Goal: Task Accomplishment & Management: Manage account settings

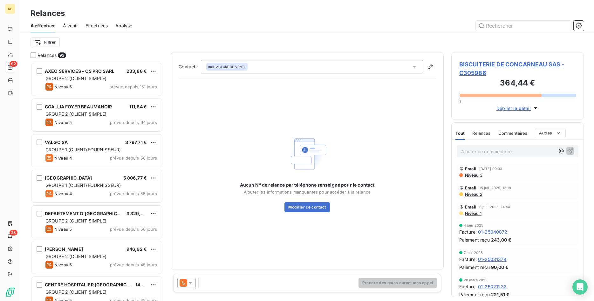
scroll to position [239, 133]
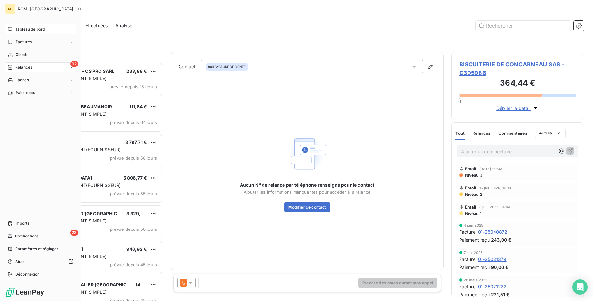
click at [28, 29] on span "Tableau de bord" at bounding box center [30, 29] width 30 height 6
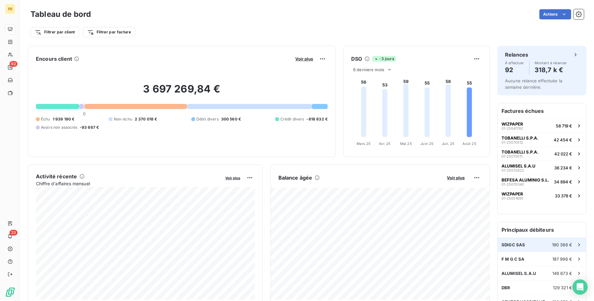
click at [532, 247] on div "SDIGC SAS 190 386 €" at bounding box center [542, 245] width 88 height 14
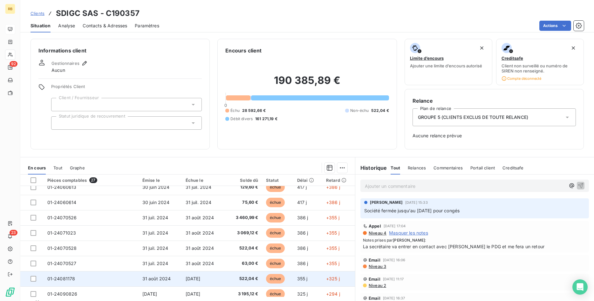
scroll to position [65, 0]
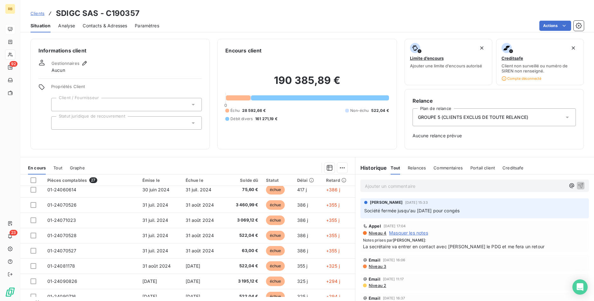
click at [417, 168] on span "Relances" at bounding box center [417, 167] width 18 height 5
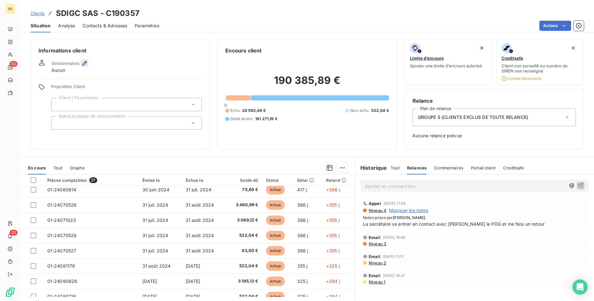
click at [82, 62] on icon "button" at bounding box center [84, 63] width 6 height 6
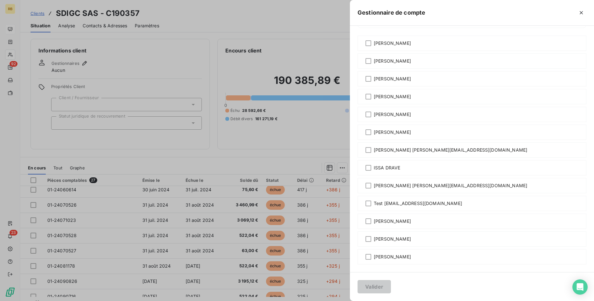
scroll to position [0, 0]
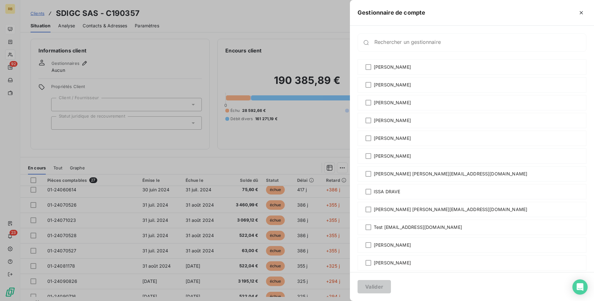
click at [153, 53] on div at bounding box center [297, 150] width 594 height 301
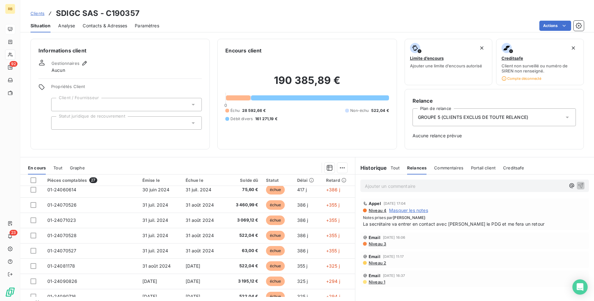
click at [398, 168] on span "Tout" at bounding box center [395, 167] width 9 height 5
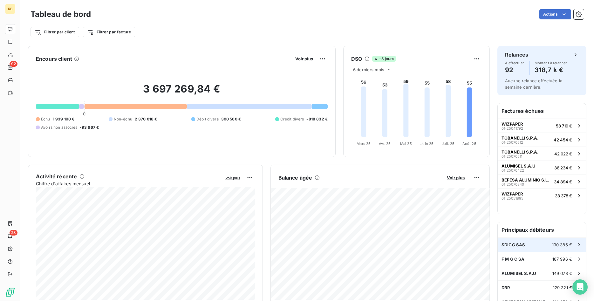
click at [528, 247] on div "SDIGC SAS 190 386 €" at bounding box center [542, 245] width 88 height 14
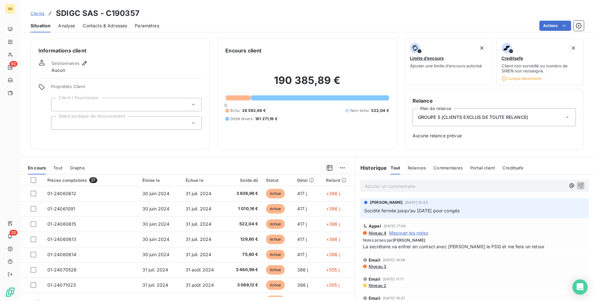
click at [68, 28] on span "Analyse" at bounding box center [66, 26] width 17 height 6
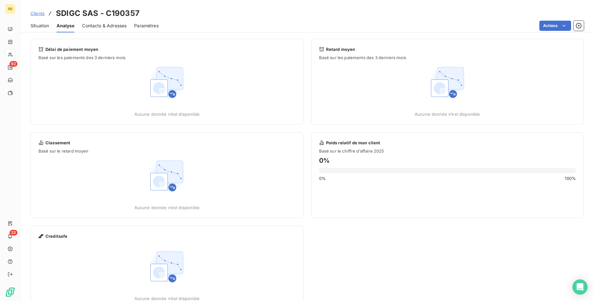
click at [101, 23] on span "Contacts & Adresses" at bounding box center [104, 26] width 45 height 6
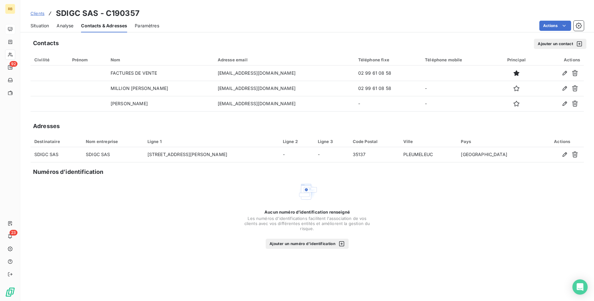
click at [35, 24] on span "Situation" at bounding box center [40, 26] width 18 height 6
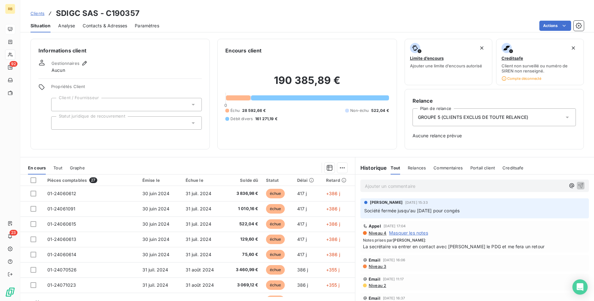
click at [542, 114] on div "GROUPE 5 (CLIENTS EXCLUS DE TOUTE RELANCE)" at bounding box center [494, 117] width 163 height 18
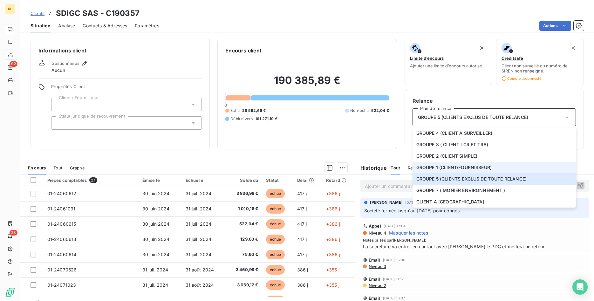
click at [471, 165] on span "GROUPE 1 (CLIENT/FOURNISSEUR)" at bounding box center [453, 167] width 75 height 6
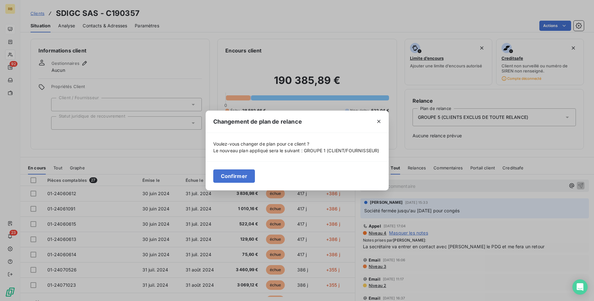
click at [242, 174] on button "Confirmer" at bounding box center [234, 175] width 42 height 13
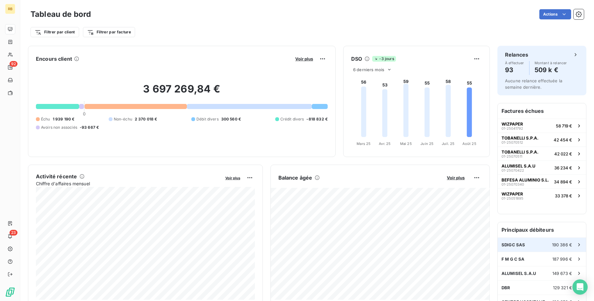
click at [529, 242] on div "SDIGC SAS 190 386 €" at bounding box center [542, 245] width 88 height 14
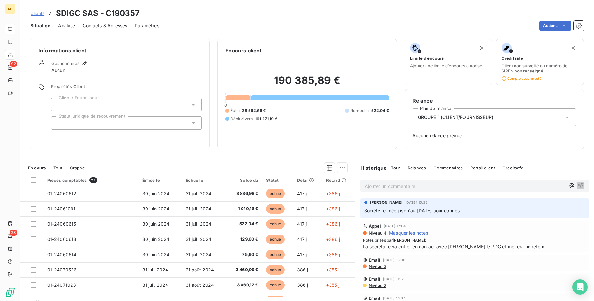
click at [419, 167] on span "Relances" at bounding box center [417, 167] width 18 height 5
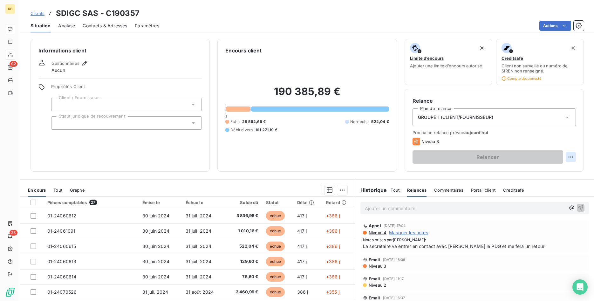
click at [575, 158] on html "RB 92 23 Clients SDIGC SAS - C190357 Situation Analyse Contacts & Adresses Para…" at bounding box center [297, 150] width 594 height 301
click at [567, 170] on div "Replanifier cette action" at bounding box center [544, 171] width 57 height 10
select select "7"
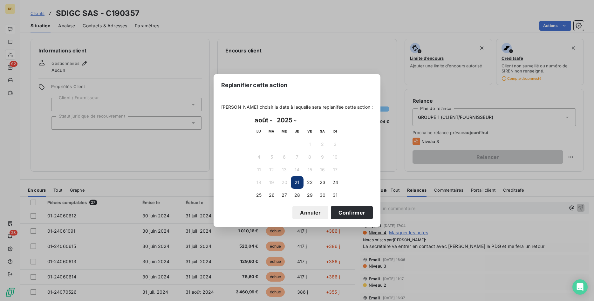
click at [298, 182] on button "21" at bounding box center [297, 182] width 13 height 13
click at [345, 210] on button "Confirmer" at bounding box center [352, 212] width 42 height 13
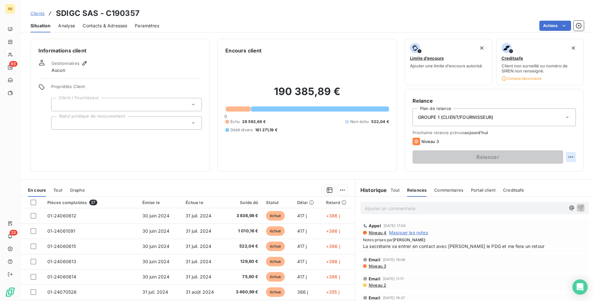
click at [570, 156] on html "RB 93 23 Clients SDIGC SAS - C190357 Situation Analyse Contacts & Adresses Para…" at bounding box center [297, 150] width 594 height 301
click at [543, 173] on div "Replanifier cette action" at bounding box center [544, 171] width 57 height 10
select select "7"
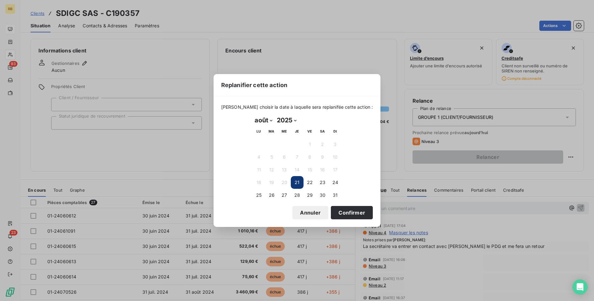
click at [297, 181] on button "21" at bounding box center [297, 182] width 13 height 13
click at [338, 210] on button "Confirmer" at bounding box center [352, 212] width 42 height 13
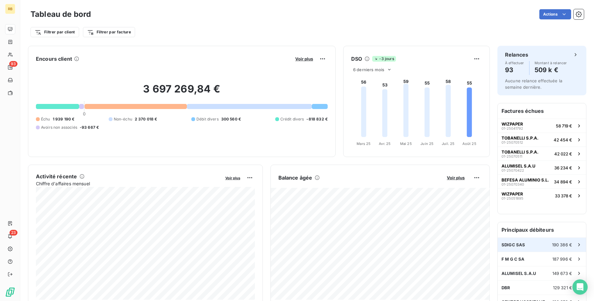
click at [558, 245] on span "190 386 €" at bounding box center [562, 244] width 20 height 5
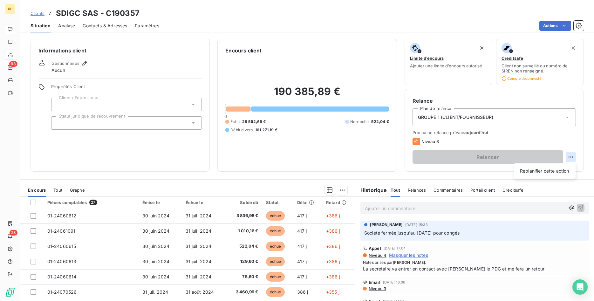
click at [573, 155] on html "RB 93 23 Clients SDIGC SAS - C190357 Situation Analyse Contacts & Adresses Para…" at bounding box center [297, 150] width 594 height 301
click at [567, 169] on div "Replanifier cette action" at bounding box center [544, 171] width 57 height 10
select select "7"
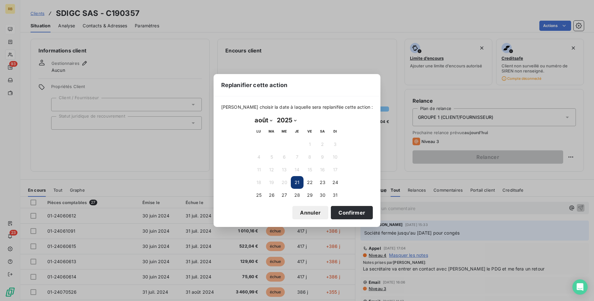
click at [299, 182] on button "21" at bounding box center [297, 182] width 13 height 13
click at [348, 213] on button "Confirmer" at bounding box center [352, 212] width 42 height 13
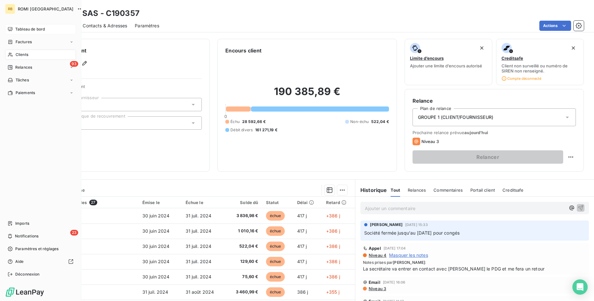
click at [38, 27] on span "Tableau de bord" at bounding box center [30, 29] width 30 height 6
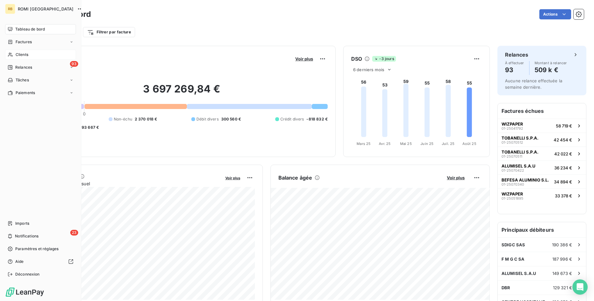
click at [22, 54] on span "Clients" at bounding box center [22, 55] width 13 height 6
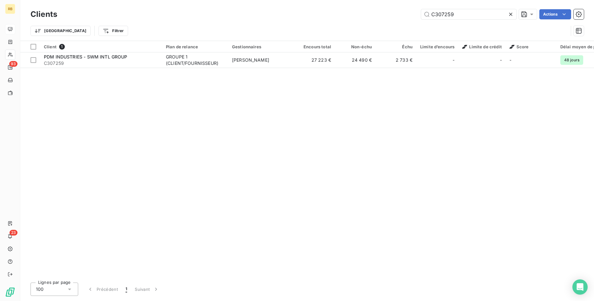
drag, startPoint x: 466, startPoint y: 17, endPoint x: 341, endPoint y: 9, distance: 124.6
click at [421, 9] on input "C307259" at bounding box center [468, 14] width 95 height 10
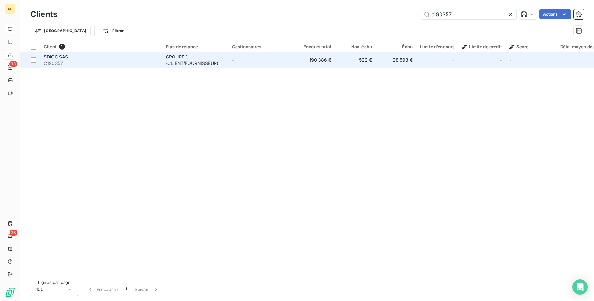
type input "c190357"
click at [195, 60] on div "GROUPE 1 (CLIENT/FOURNISSEUR)" at bounding box center [195, 60] width 58 height 13
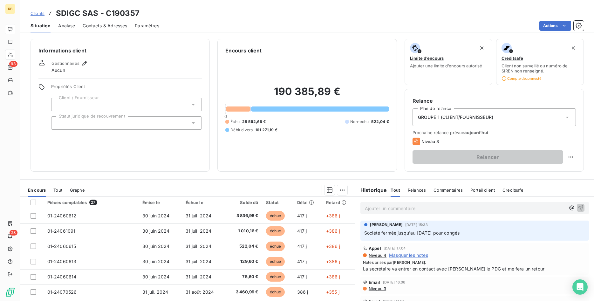
drag, startPoint x: 98, startPoint y: 26, endPoint x: 112, endPoint y: 26, distance: 14.0
click at [98, 26] on span "Contacts & Adresses" at bounding box center [105, 26] width 45 height 6
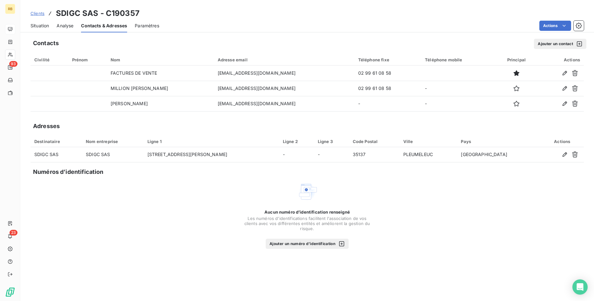
click at [65, 24] on span "Analyse" at bounding box center [65, 26] width 17 height 6
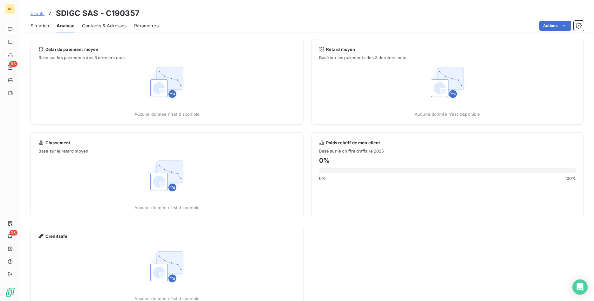
click at [46, 26] on span "Situation" at bounding box center [40, 26] width 18 height 6
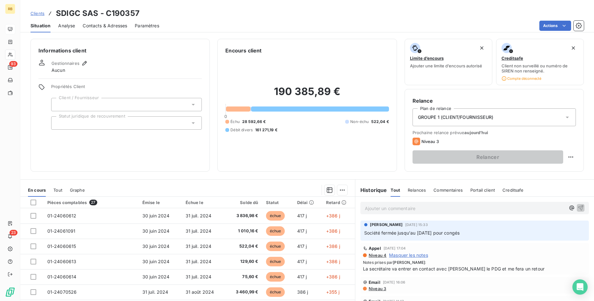
click at [194, 104] on icon at bounding box center [193, 105] width 3 height 2
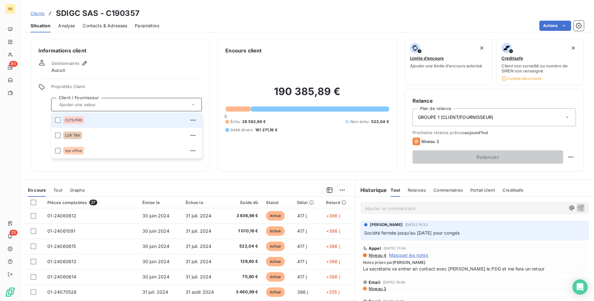
click at [102, 118] on div "CLTS/FRS" at bounding box center [130, 120] width 135 height 10
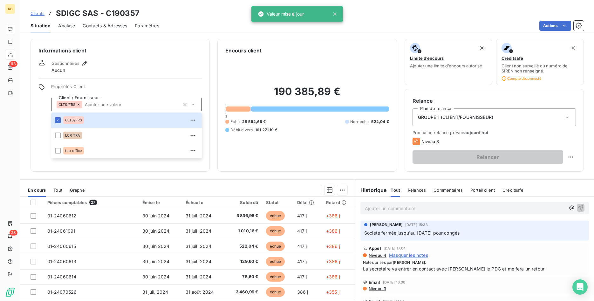
click at [182, 53] on h6 "Informations client" at bounding box center [119, 51] width 163 height 8
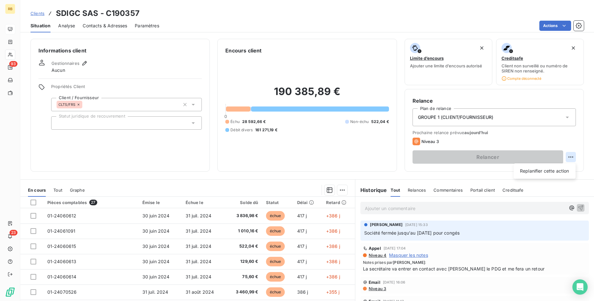
click at [572, 156] on html "RB 93 23 Clients SDIGC SAS - C190357 Situation Analyse Contacts & Adresses Para…" at bounding box center [297, 150] width 594 height 301
click at [538, 170] on div "Replanifier cette action" at bounding box center [544, 171] width 57 height 10
select select "7"
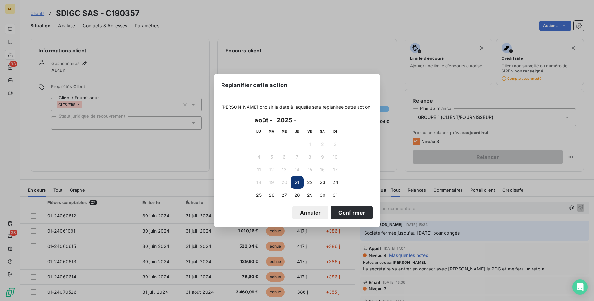
click at [296, 180] on button "21" at bounding box center [297, 182] width 13 height 13
click at [298, 184] on button "21" at bounding box center [297, 182] width 13 height 13
click at [348, 211] on button "Confirmer" at bounding box center [352, 212] width 42 height 13
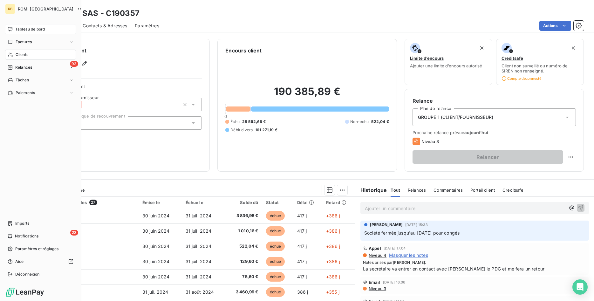
click at [25, 29] on span "Tableau de bord" at bounding box center [30, 29] width 30 height 6
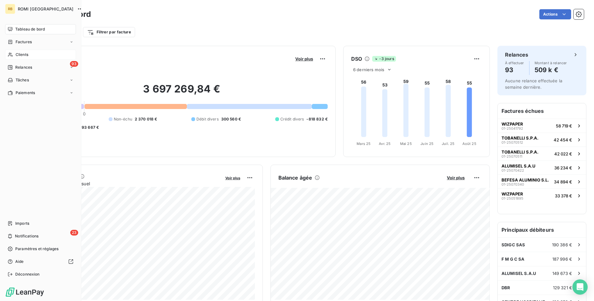
click at [24, 54] on span "Clients" at bounding box center [22, 55] width 13 height 6
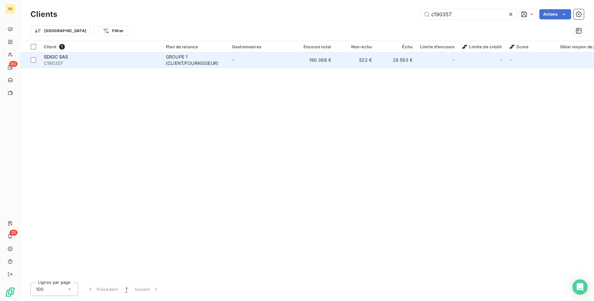
click at [409, 63] on td "28 593 €" at bounding box center [396, 59] width 41 height 15
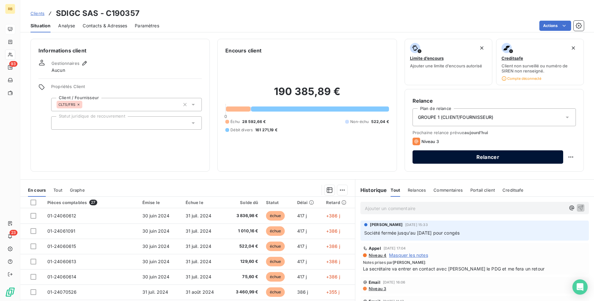
click at [500, 154] on button "Relancer" at bounding box center [488, 156] width 151 height 13
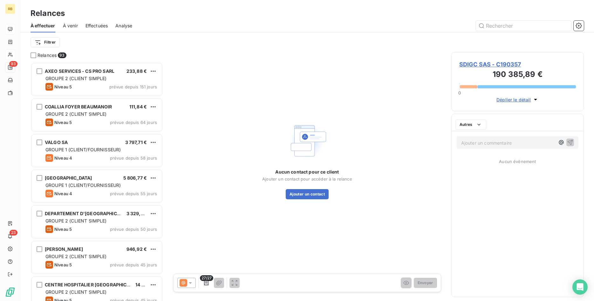
scroll to position [239, 133]
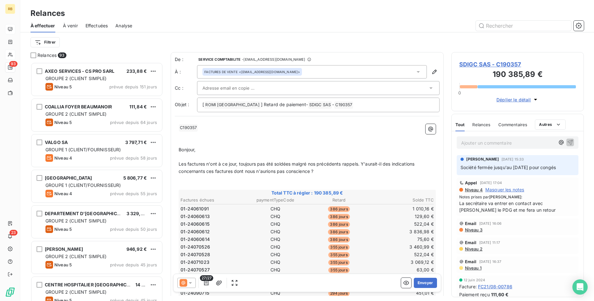
click at [191, 283] on icon at bounding box center [190, 283] width 6 height 6
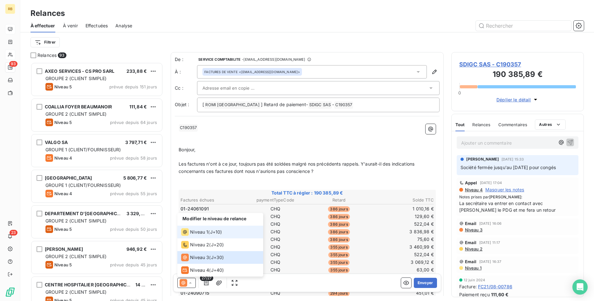
click at [201, 228] on li "Niveau 1 ( J+10 )" at bounding box center [220, 232] width 86 height 13
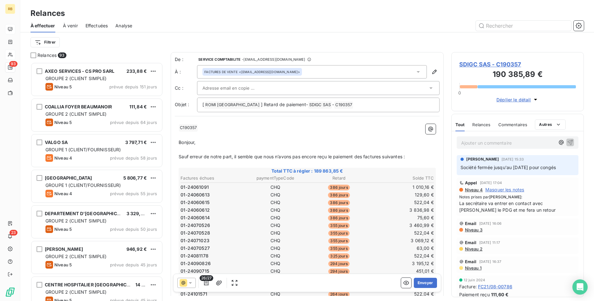
click at [255, 87] on input "text" at bounding box center [236, 88] width 68 height 10
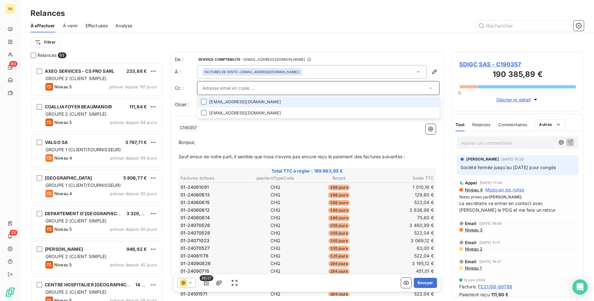
click at [218, 87] on input "text" at bounding box center [314, 88] width 225 height 10
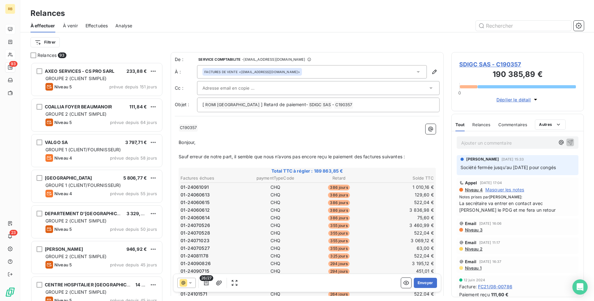
click at [431, 88] on icon at bounding box center [430, 88] width 3 height 2
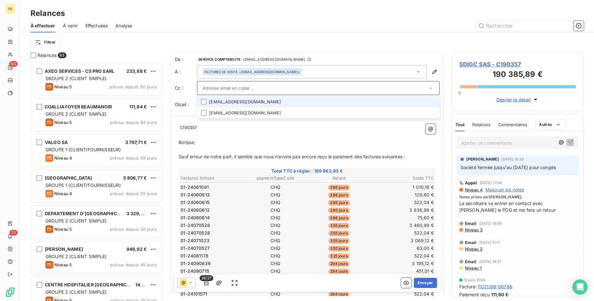
click at [431, 88] on icon at bounding box center [431, 87] width 3 height 1
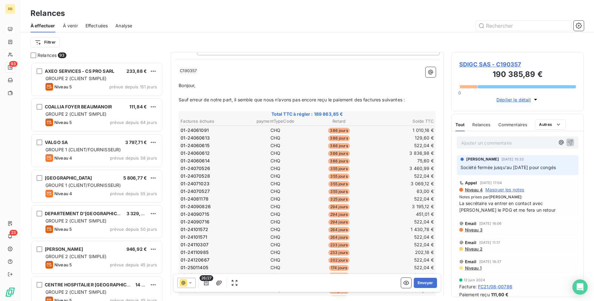
scroll to position [33, 0]
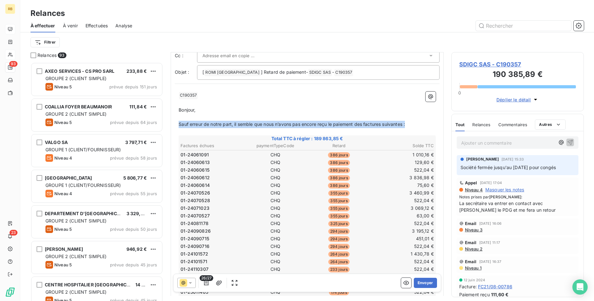
drag, startPoint x: 180, startPoint y: 124, endPoint x: 409, endPoint y: 127, distance: 228.9
click at [409, 127] on p "Sauf erreur de notre part, il semble que nous n’avons pas encore reçu le paieme…" at bounding box center [307, 124] width 257 height 7
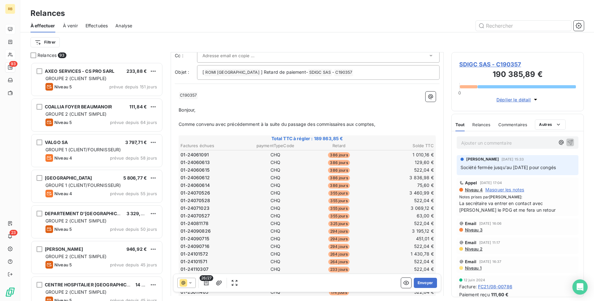
click at [226, 126] on span "Comme convenu avec précédemment à la suite du passage des commissaires aux comp…" at bounding box center [277, 123] width 196 height 5
click at [387, 125] on p "Comme convenu précédemment à la suite du passage des commissaires aux comptes," at bounding box center [307, 124] width 257 height 7
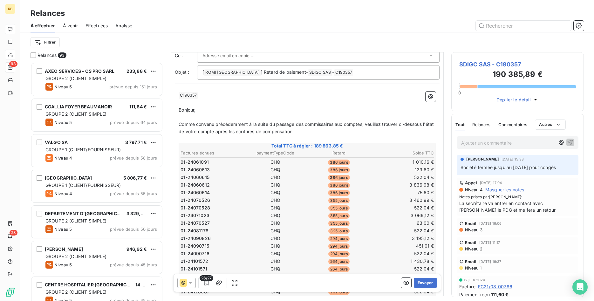
click at [305, 131] on span "Comme convenu précédemment à la suite du passage des commissaires aux comptes, …" at bounding box center [307, 127] width 257 height 13
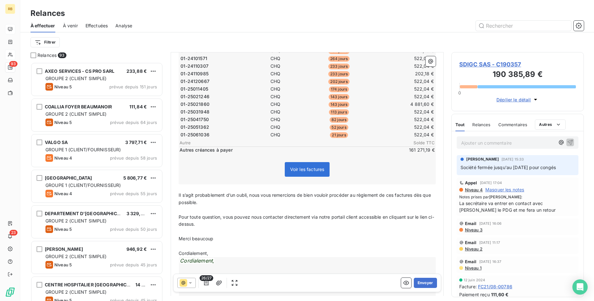
scroll to position [260, 0]
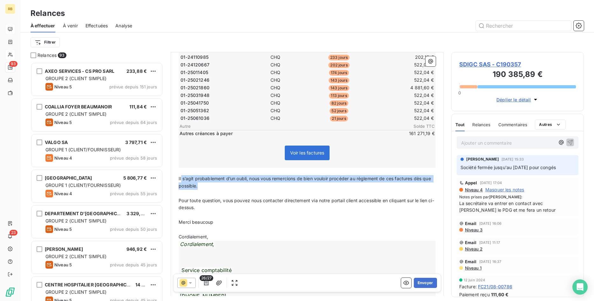
drag, startPoint x: 181, startPoint y: 179, endPoint x: 435, endPoint y: 183, distance: 254.0
click at [435, 183] on p "Il s’agit probablement d’un oubli, nous vous remercions de bien vouloir procéde…" at bounding box center [307, 182] width 257 height 15
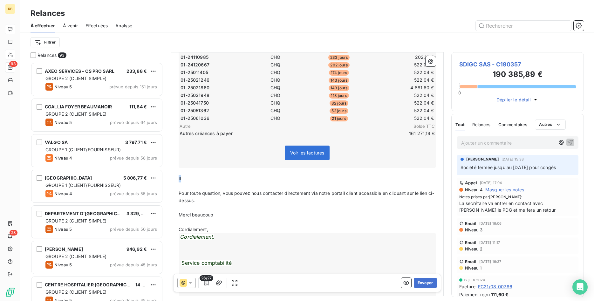
drag, startPoint x: 190, startPoint y: 179, endPoint x: 175, endPoint y: 179, distance: 14.6
click at [175, 179] on div "﻿ C190357 ﻿ ﻿ ﻿ Bonjour, ﻿ Comme convenu précédemment à la suite du passage des…" at bounding box center [307, 149] width 265 height 576
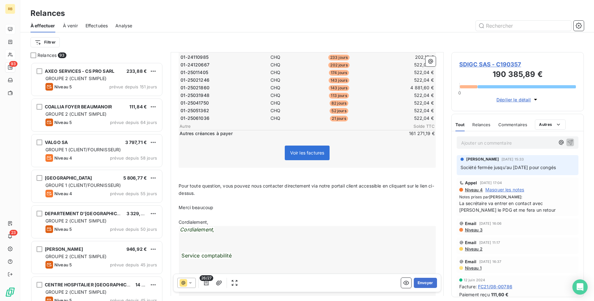
click at [347, 187] on span "Pour toute question, vous pouvez nous contacter directement via notre portail c…" at bounding box center [306, 189] width 255 height 13
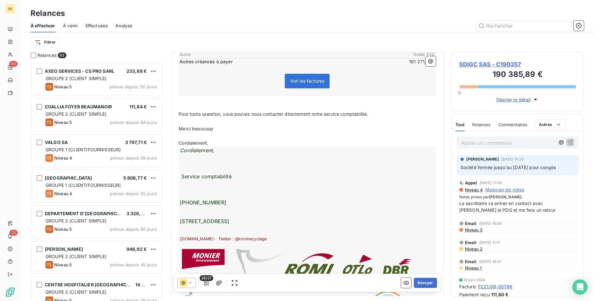
scroll to position [357, 0]
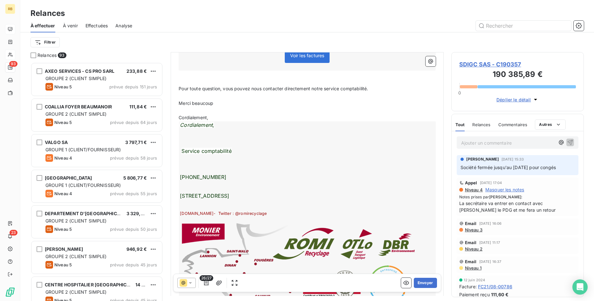
click at [218, 126] on div "Cordialement, Service comptabilité [PHONE_NUMBER] [STREET_ADDRESS] [DOMAIN_NAME…" at bounding box center [307, 221] width 257 height 200
click at [220, 119] on p "Cordialement," at bounding box center [307, 117] width 257 height 7
drag, startPoint x: 219, startPoint y: 118, endPoint x: 180, endPoint y: 116, distance: 38.5
click at [180, 116] on p "Cordialement," at bounding box center [307, 117] width 257 height 7
click at [233, 119] on p "﻿" at bounding box center [307, 117] width 257 height 7
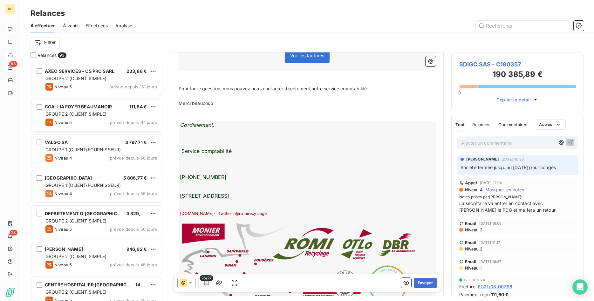
click at [230, 177] on div "Cordialement, Service comptabilité [PHONE_NUMBER] [STREET_ADDRESS] [DOMAIN_NAME…" at bounding box center [307, 221] width 257 height 200
drag, startPoint x: 224, startPoint y: 177, endPoint x: 230, endPoint y: 180, distance: 6.8
click at [226, 179] on div "Cordialement, Service comptabilité [PHONE_NUMBER] [STREET_ADDRESS] [DOMAIN_NAME…" at bounding box center [307, 221] width 257 height 200
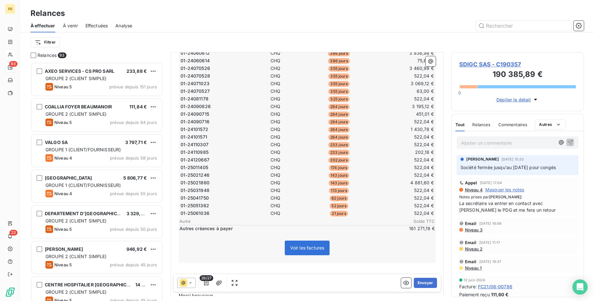
scroll to position [0, 0]
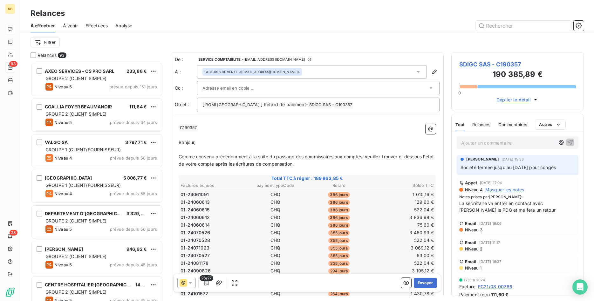
click at [216, 89] on input "text" at bounding box center [236, 88] width 68 height 10
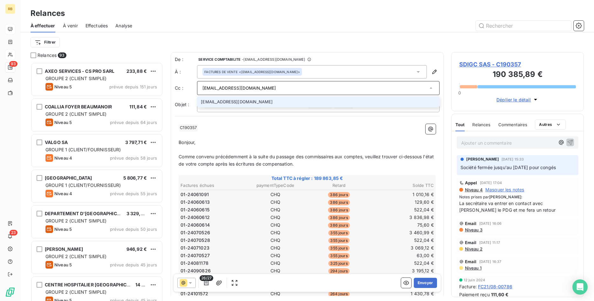
type input "[EMAIL_ADDRESS][DOMAIN_NAME]"
click at [275, 99] on li "[EMAIL_ADDRESS][DOMAIN_NAME]" at bounding box center [318, 101] width 243 height 11
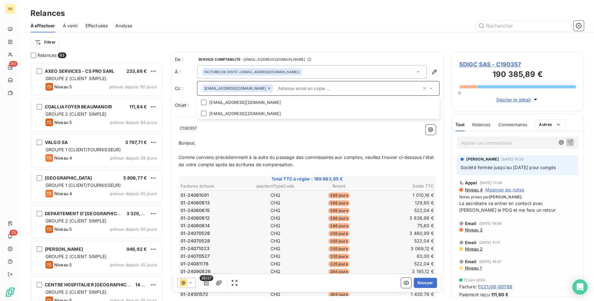
click at [258, 133] on p "﻿" at bounding box center [307, 135] width 257 height 7
drag, startPoint x: 271, startPoint y: 72, endPoint x: 278, endPoint y: 72, distance: 7.3
click at [277, 72] on div "FACTURES DE VENTE <[EMAIL_ADDRESS][DOMAIN_NAME]>" at bounding box center [252, 72] width 96 height 4
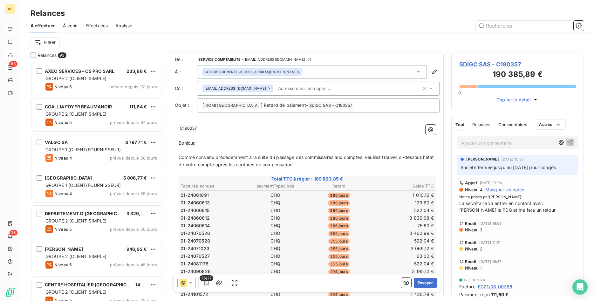
click at [304, 89] on input "text" at bounding box center [312, 89] width 73 height 10
click at [272, 126] on p "﻿ C190357 ﻿ ﻿" at bounding box center [307, 129] width 257 height 8
click at [285, 106] on span "] Retard de paiement-" at bounding box center [284, 104] width 47 height 5
click at [304, 105] on p "[ ROMI BRETAGNE ﻿ ] SDIGC SAS ﻿ - C190357 ﻿ ﻿" at bounding box center [318, 106] width 232 height 8
click at [356, 134] on p "﻿" at bounding box center [307, 135] width 257 height 7
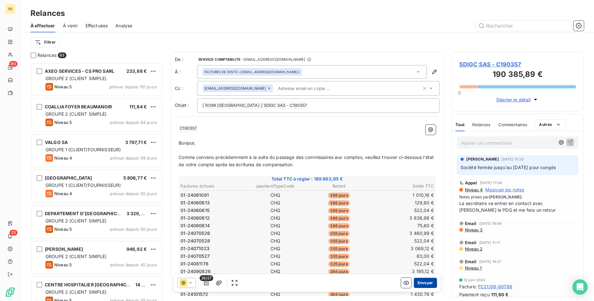
click at [430, 282] on button "Envoyer" at bounding box center [425, 283] width 23 height 10
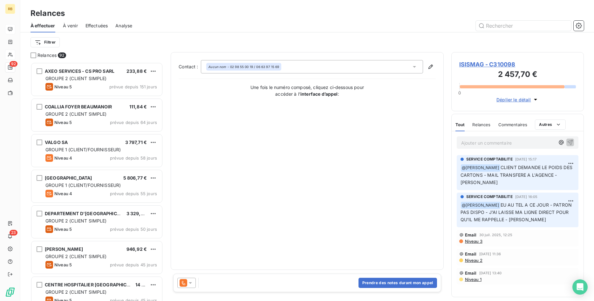
click at [48, 24] on span "À effectuer" at bounding box center [43, 26] width 25 height 6
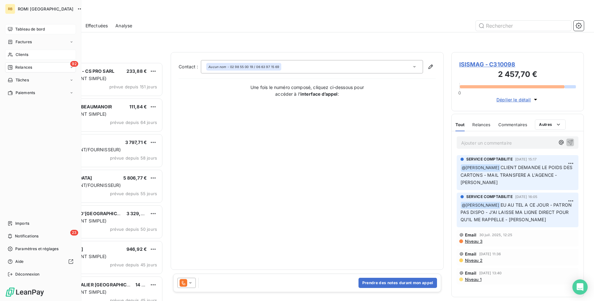
drag, startPoint x: 26, startPoint y: 30, endPoint x: 39, endPoint y: 31, distance: 13.4
click at [26, 30] on span "Tableau de bord" at bounding box center [30, 29] width 30 height 6
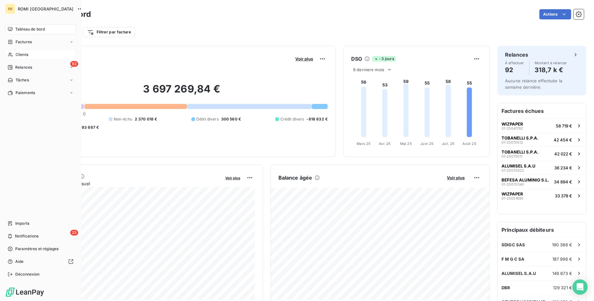
click at [31, 30] on span "Tableau de bord" at bounding box center [30, 29] width 30 height 6
